Goal: Task Accomplishment & Management: Manage account settings

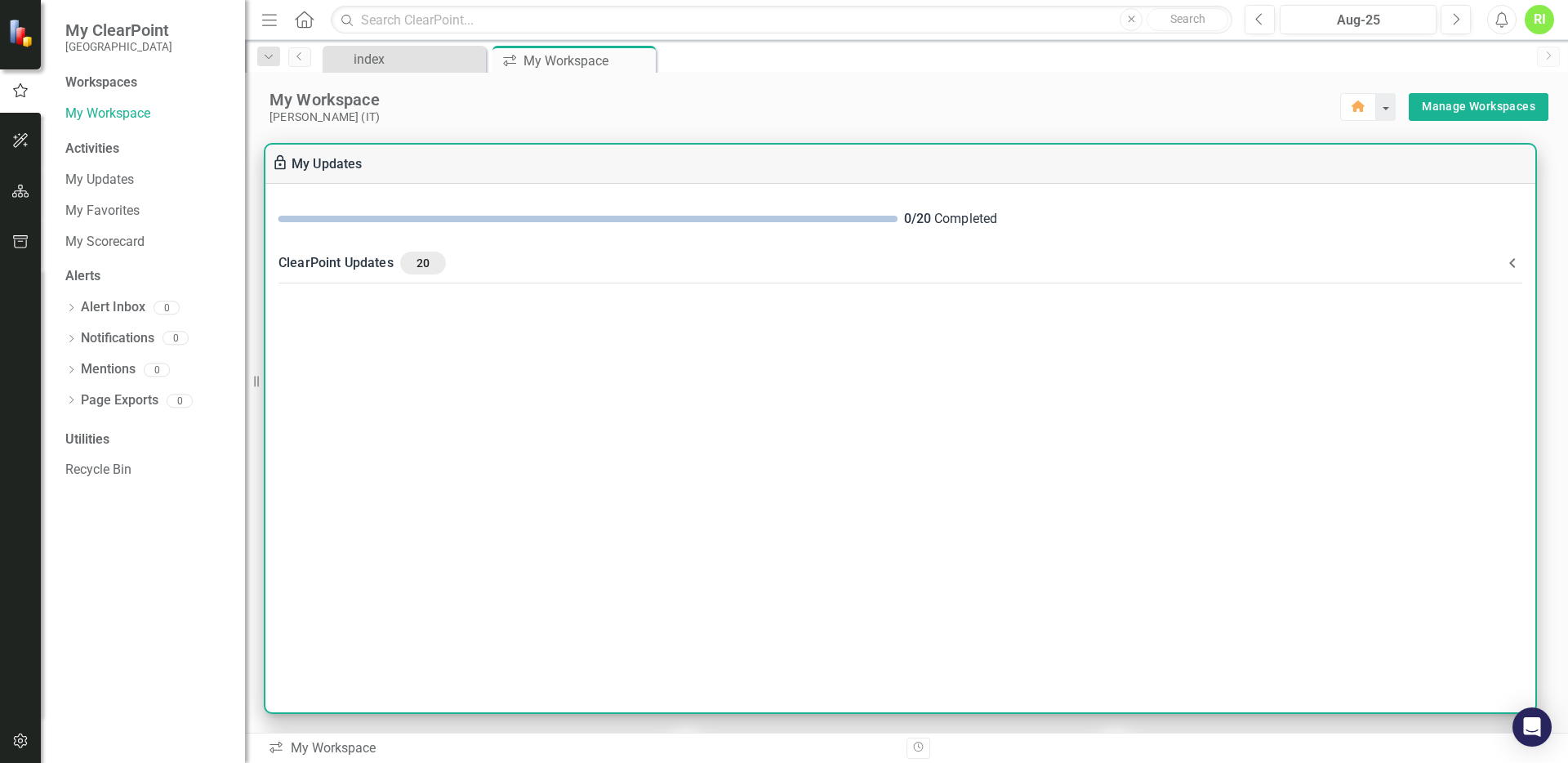
click at [1470, 260] on div "ClearPoint Updates 20" at bounding box center [890, 263] width 1224 height 23
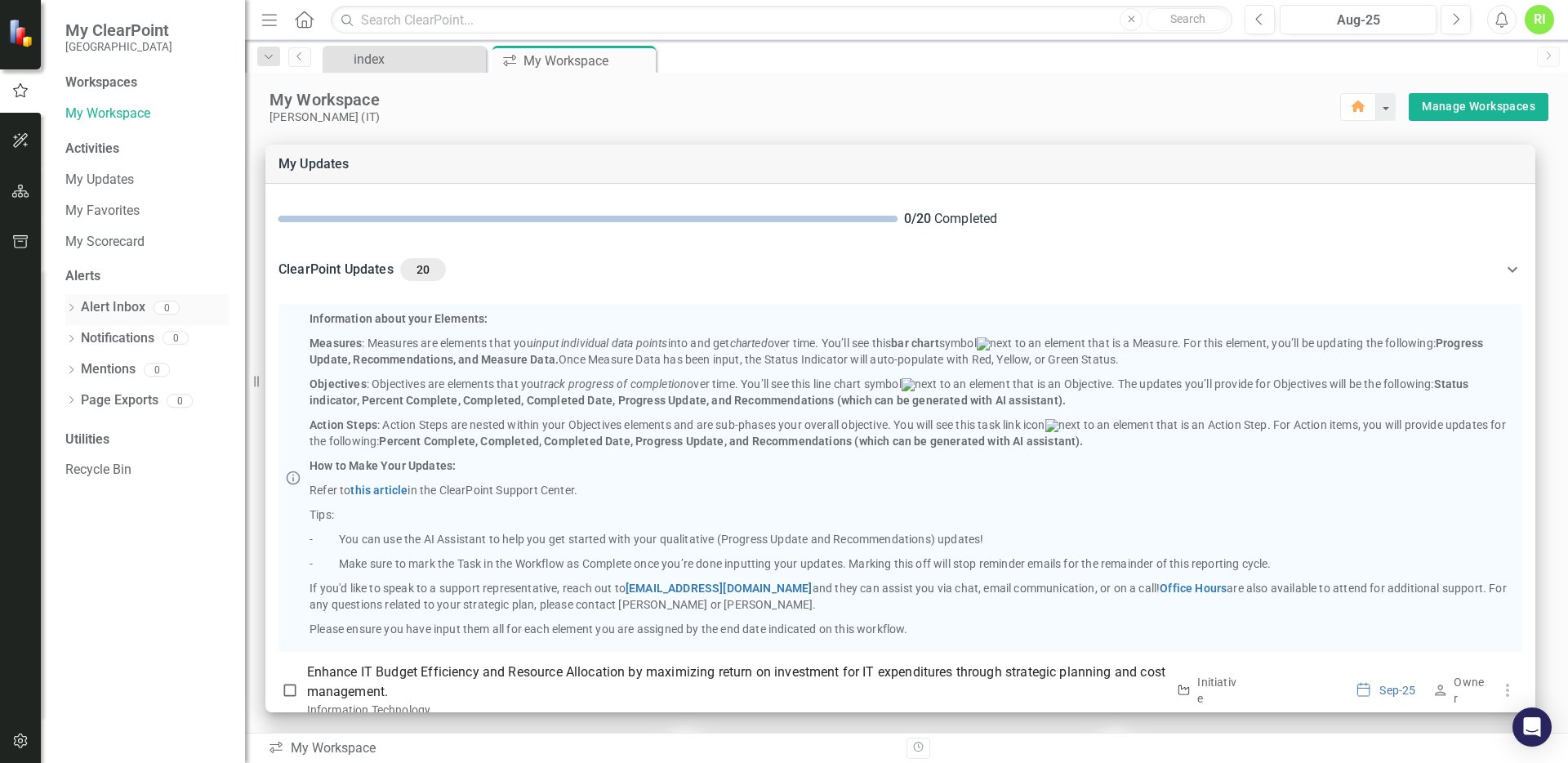
click at [104, 309] on link "Alert Inbox" at bounding box center [113, 308] width 64 height 19
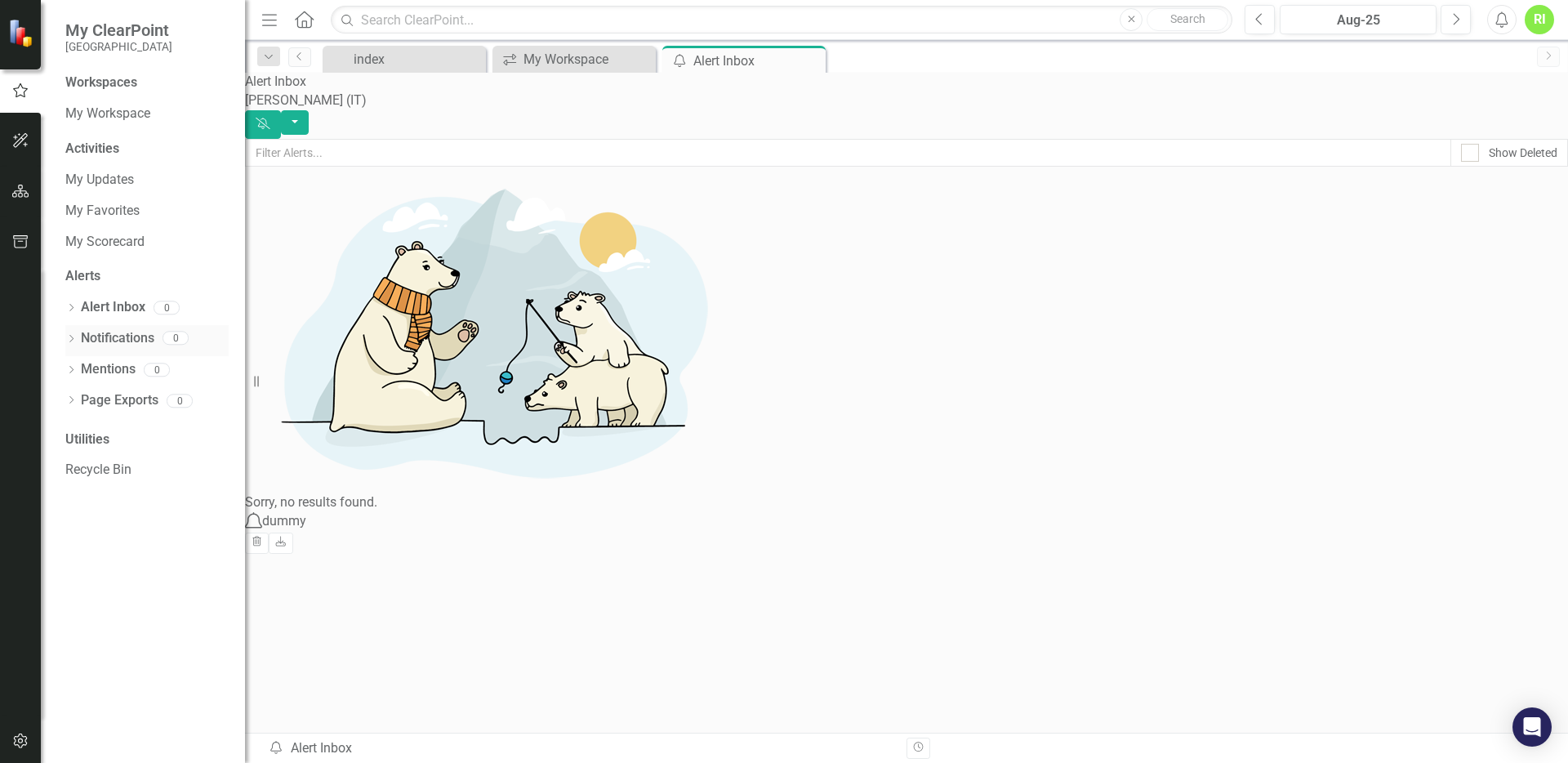
click at [108, 332] on link "Notifications" at bounding box center [118, 339] width 74 height 19
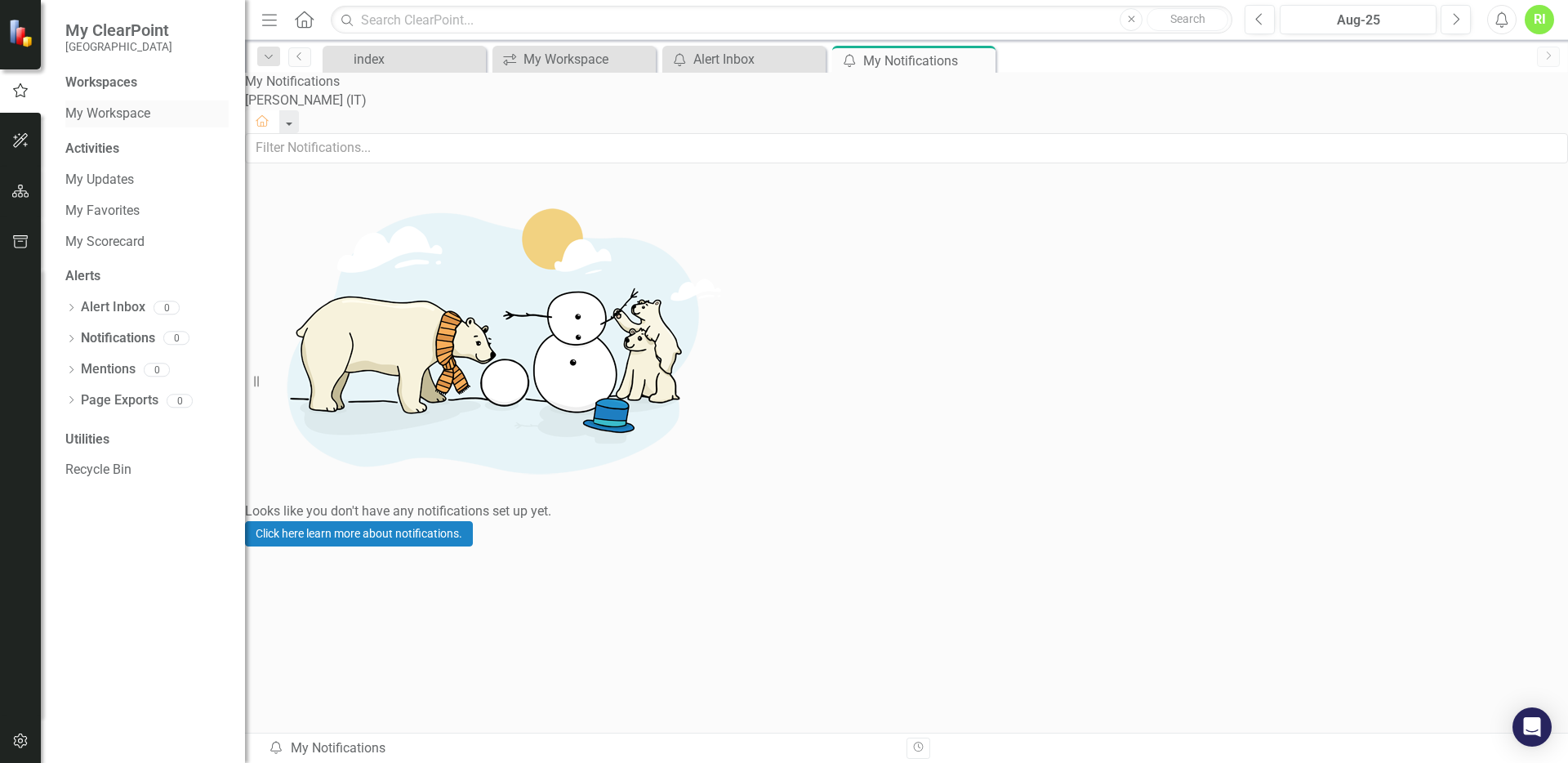
click at [137, 113] on link "My Workspace" at bounding box center [146, 114] width 163 height 19
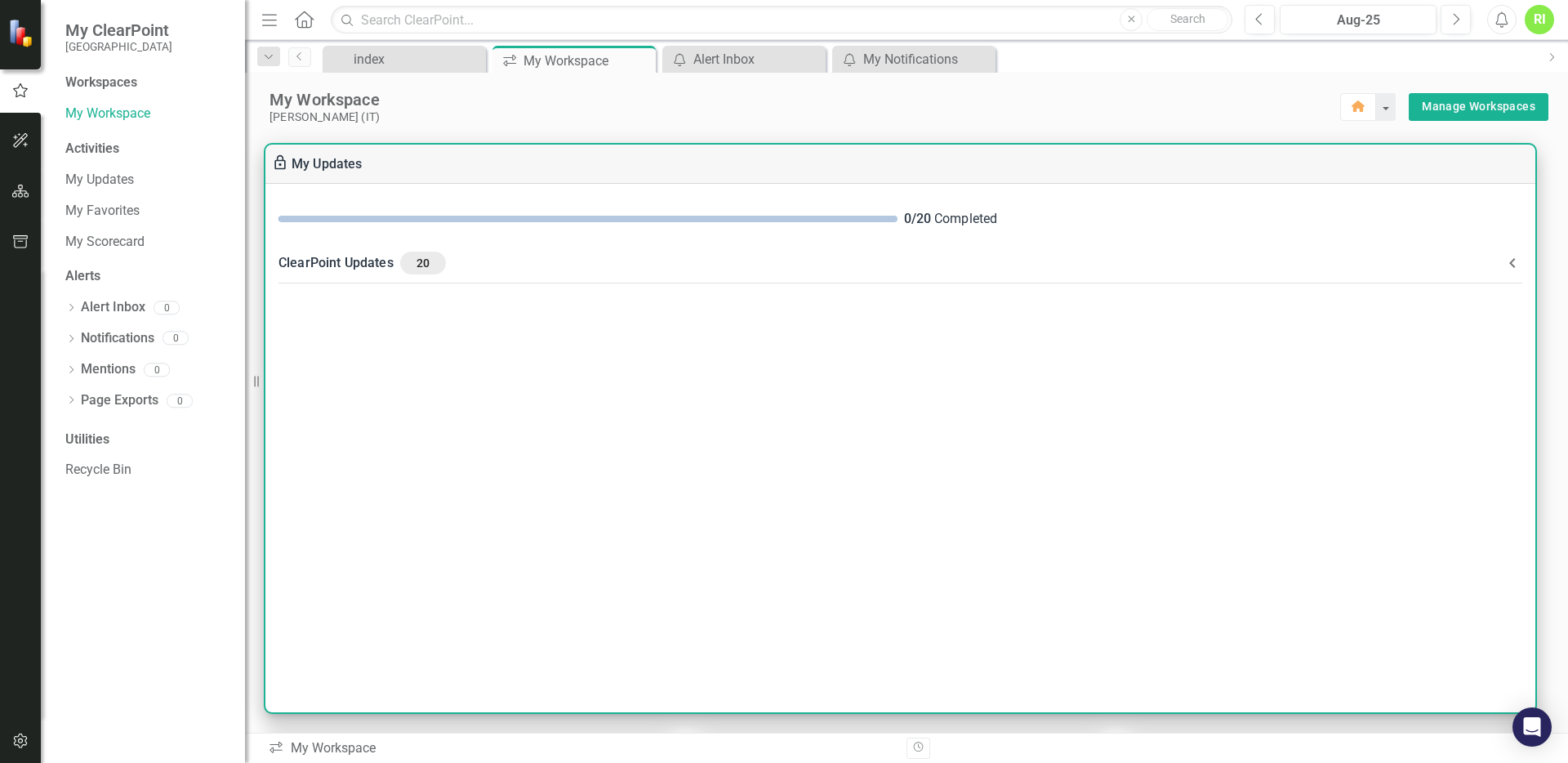
click at [379, 284] on div "0 / 20 Completed ClearPoint Updates 20 Information about your Elements: Measure…" at bounding box center [900, 449] width 1270 height 529
click at [376, 269] on div "ClearPoint Updates 20" at bounding box center [890, 263] width 1224 height 23
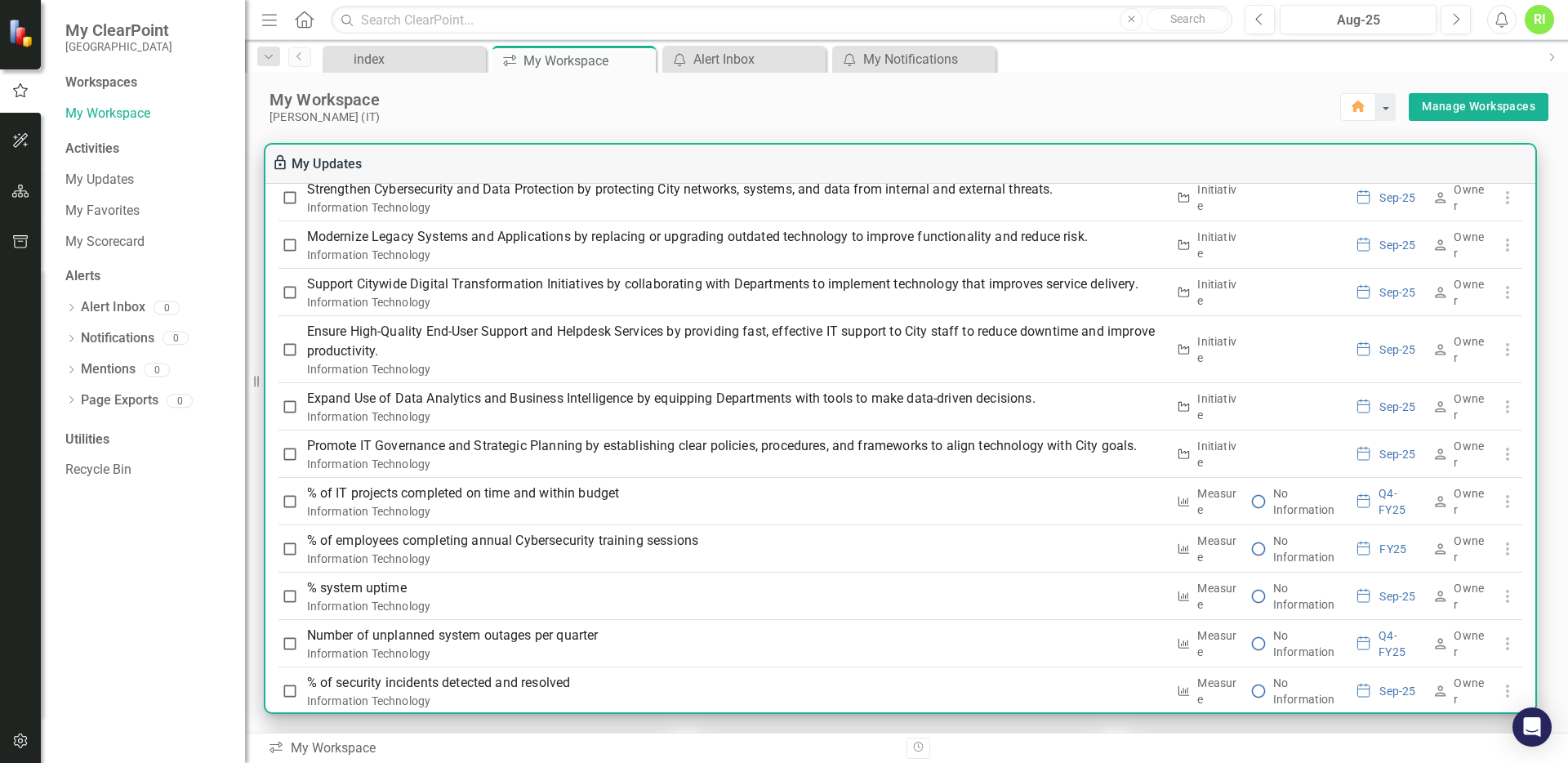
scroll to position [993, 0]
